Goal: Task Accomplishment & Management: Use online tool/utility

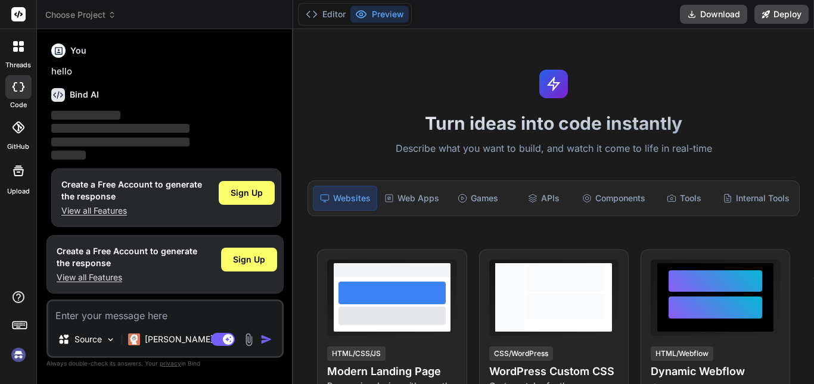
scroll to position [4, 0]
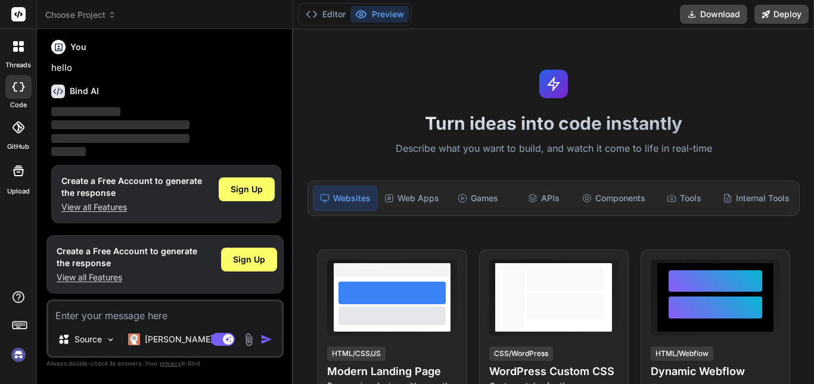
click at [17, 353] on img at bounding box center [18, 355] width 20 height 20
type textarea "x"
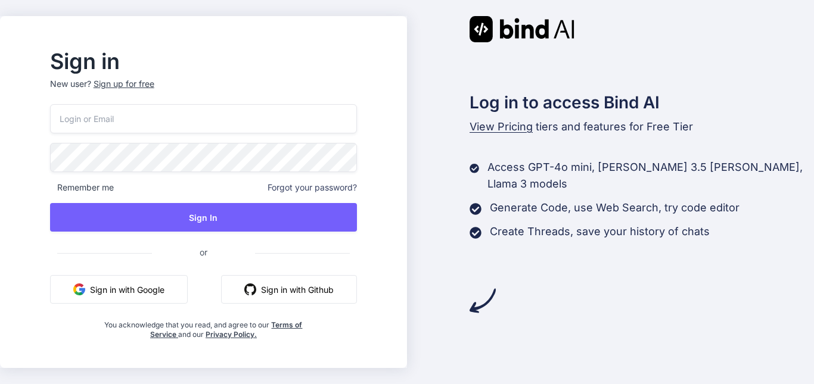
click at [146, 123] on input "email" at bounding box center [203, 118] width 307 height 29
type input "jipeca3642@ihnpo.com"
drag, startPoint x: 199, startPoint y: 120, endPoint x: 40, endPoint y: 116, distance: 159.2
click at [40, 116] on div "Sign in New user? Sign up for free jipeca3642@ihnpo.com Remember me Forgot your…" at bounding box center [407, 192] width 814 height 384
